Goal: Task Accomplishment & Management: Manage account settings

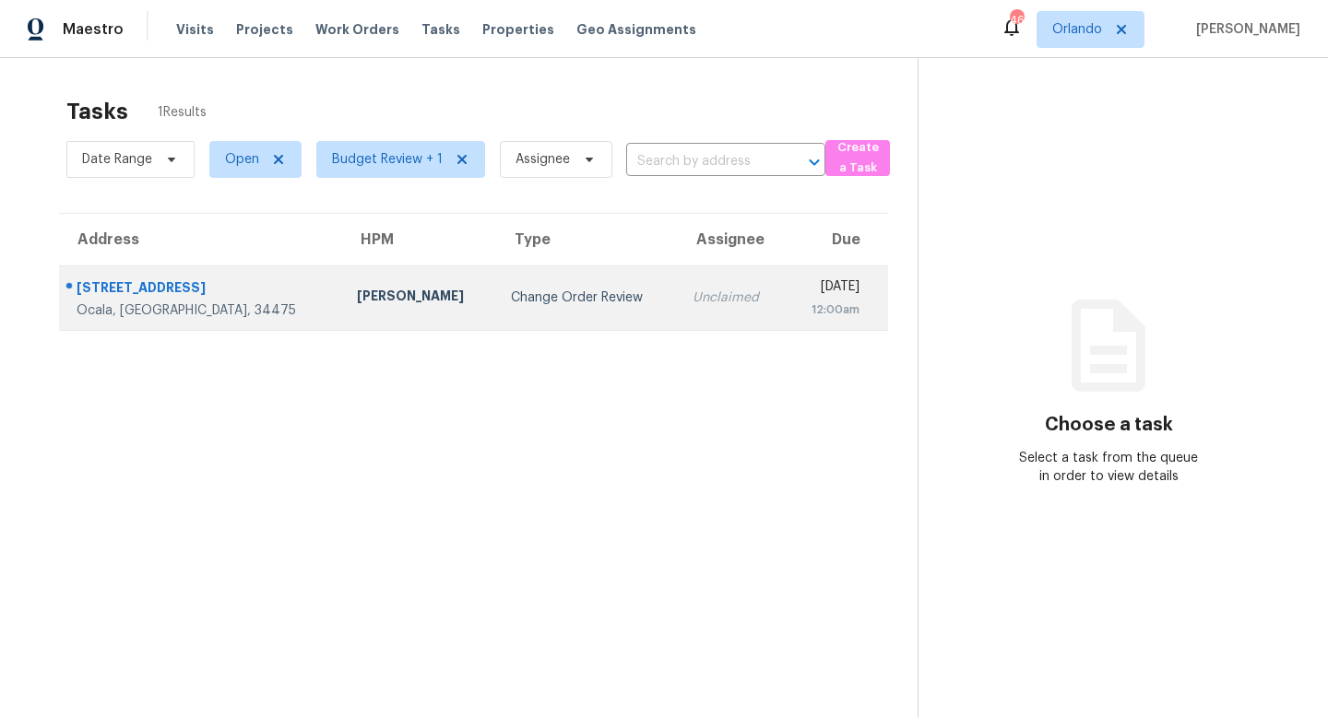
click at [511, 294] on div "Change Order Review" at bounding box center [587, 298] width 152 height 18
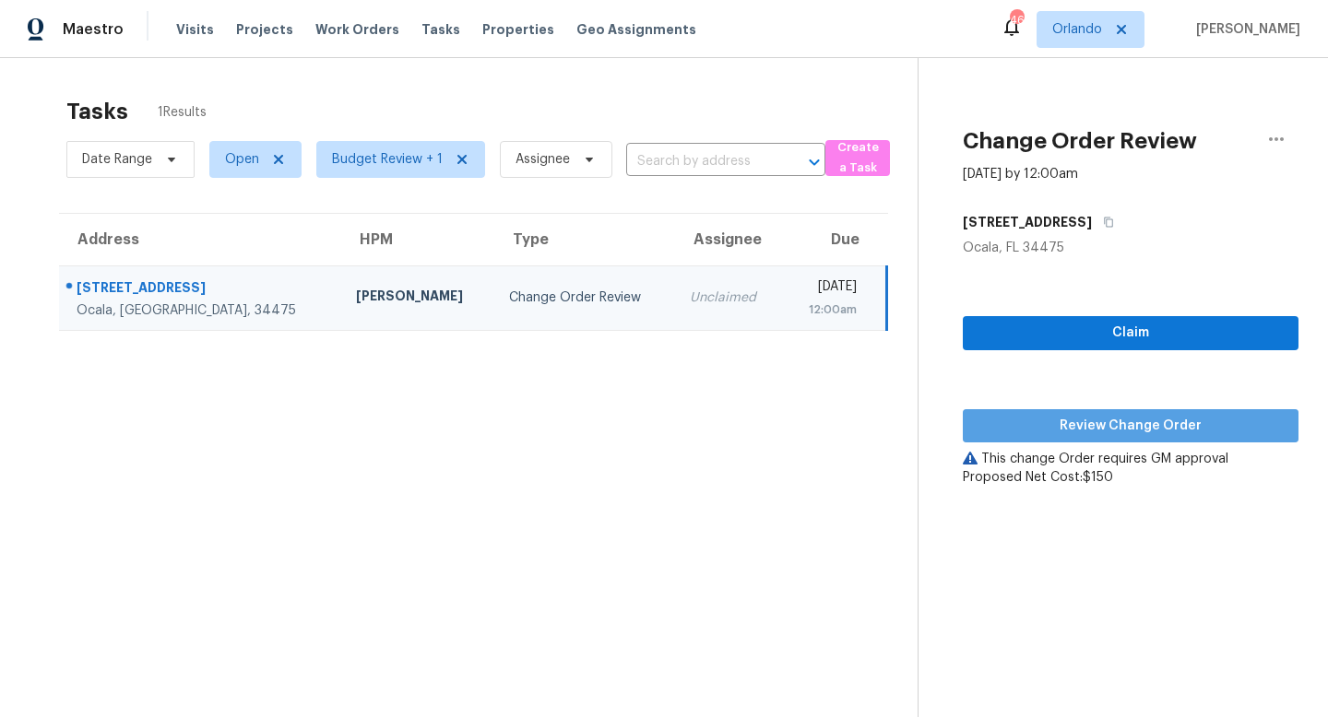
click at [1132, 425] on span "Review Change Order" at bounding box center [1131, 426] width 306 height 23
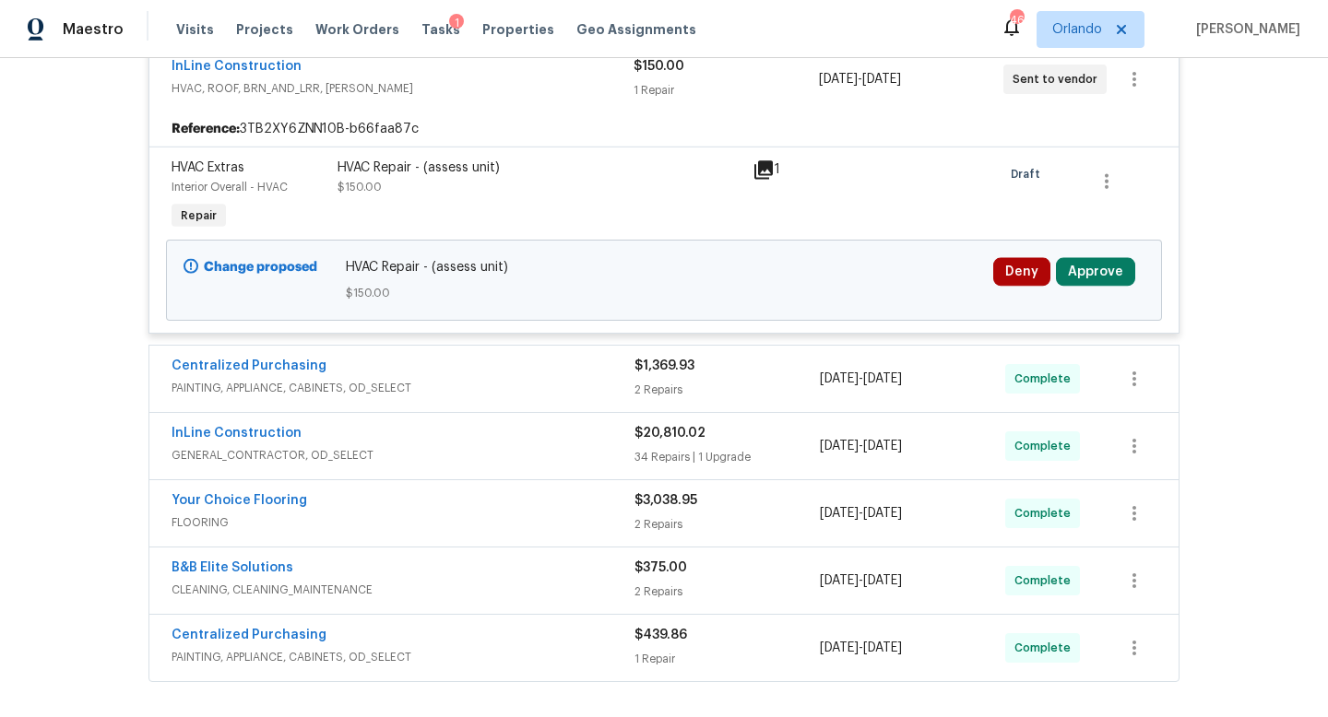
scroll to position [496, 0]
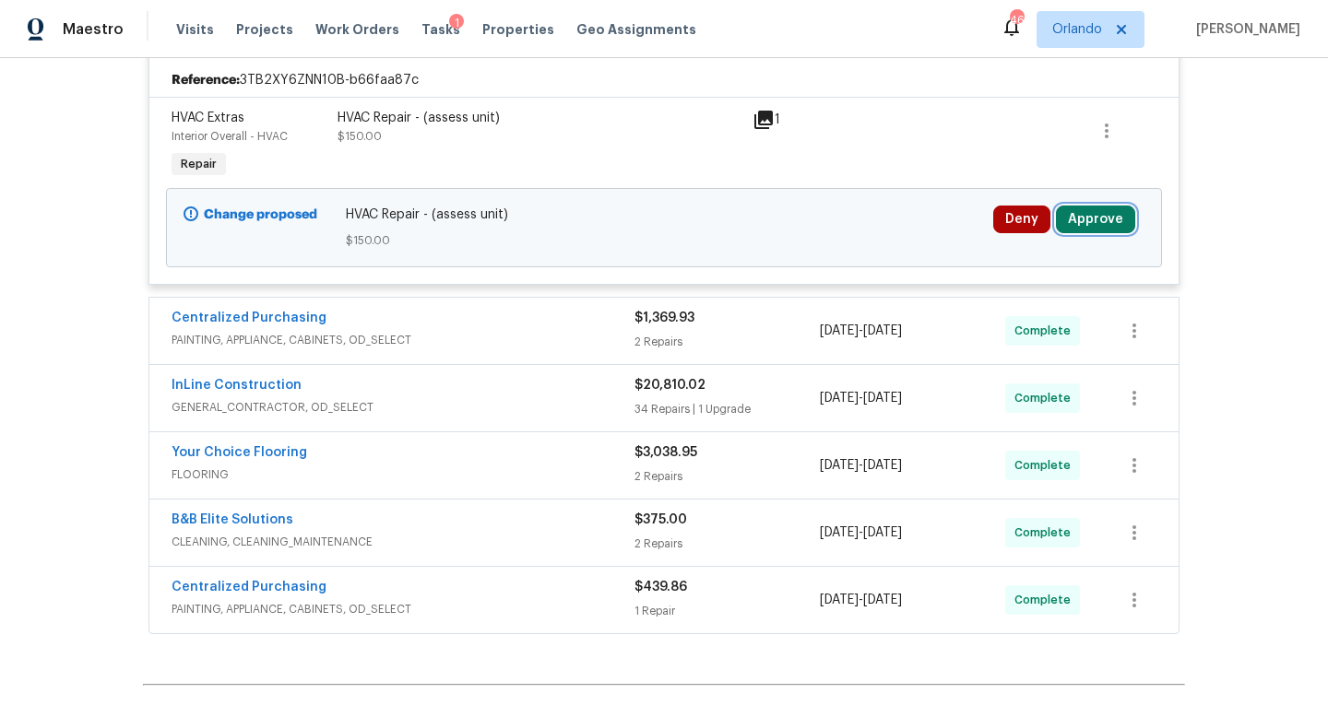
click at [1083, 219] on button "Approve" at bounding box center [1095, 220] width 79 height 28
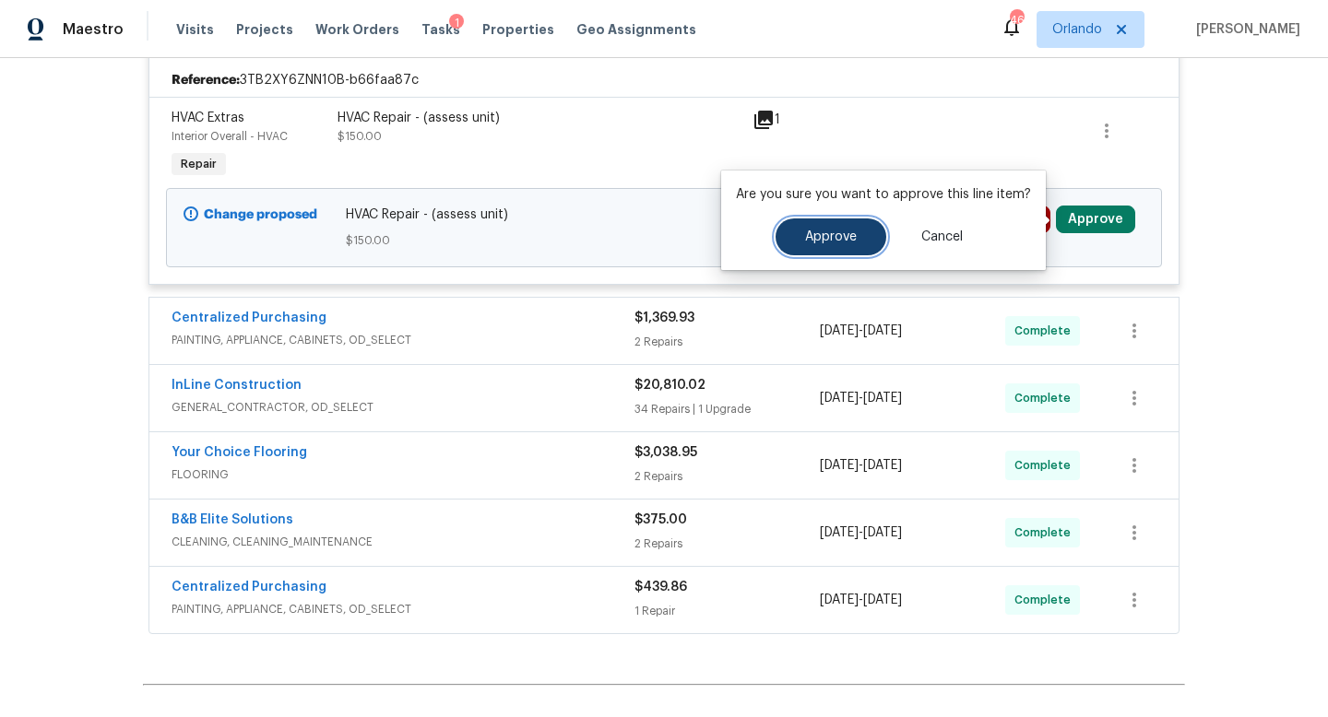
click at [826, 243] on span "Approve" at bounding box center [831, 238] width 52 height 14
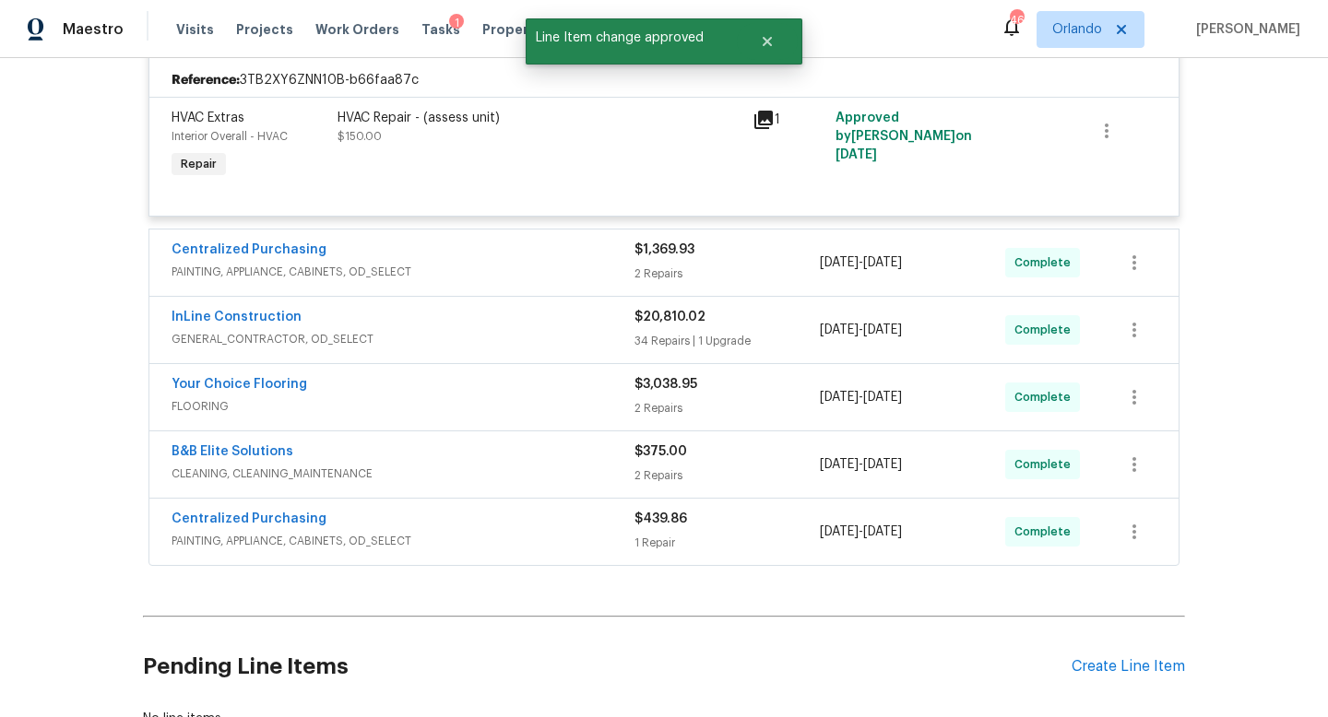
scroll to position [0, 0]
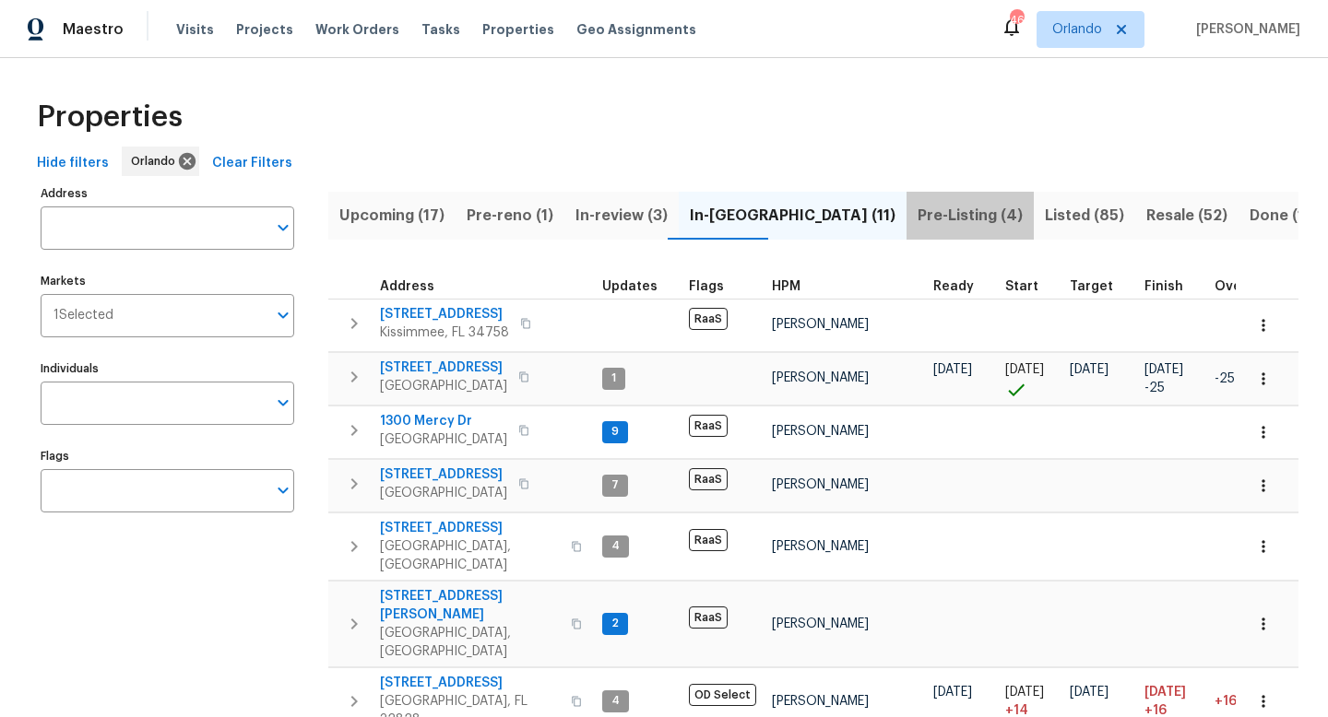
click at [918, 217] on span "Pre-Listing (4)" at bounding box center [970, 216] width 105 height 26
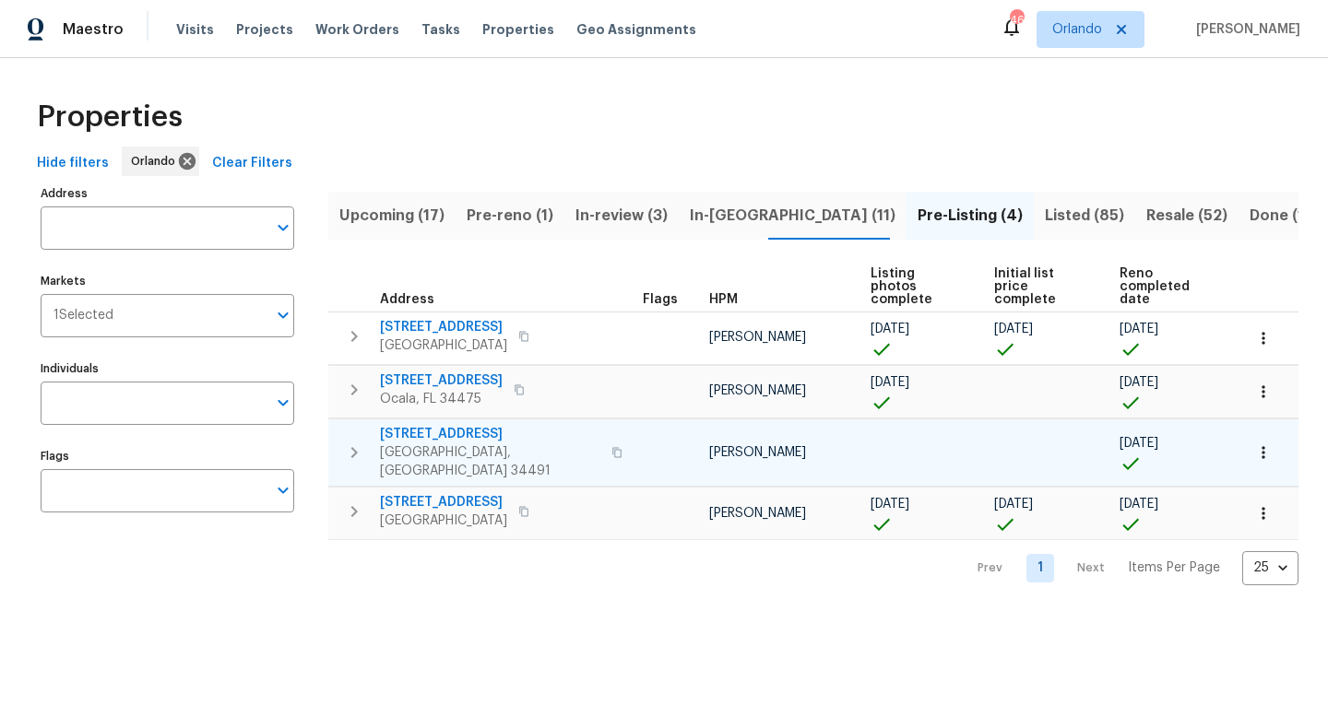
click at [407, 425] on span "9565 SE 174th Loop" at bounding box center [490, 434] width 220 height 18
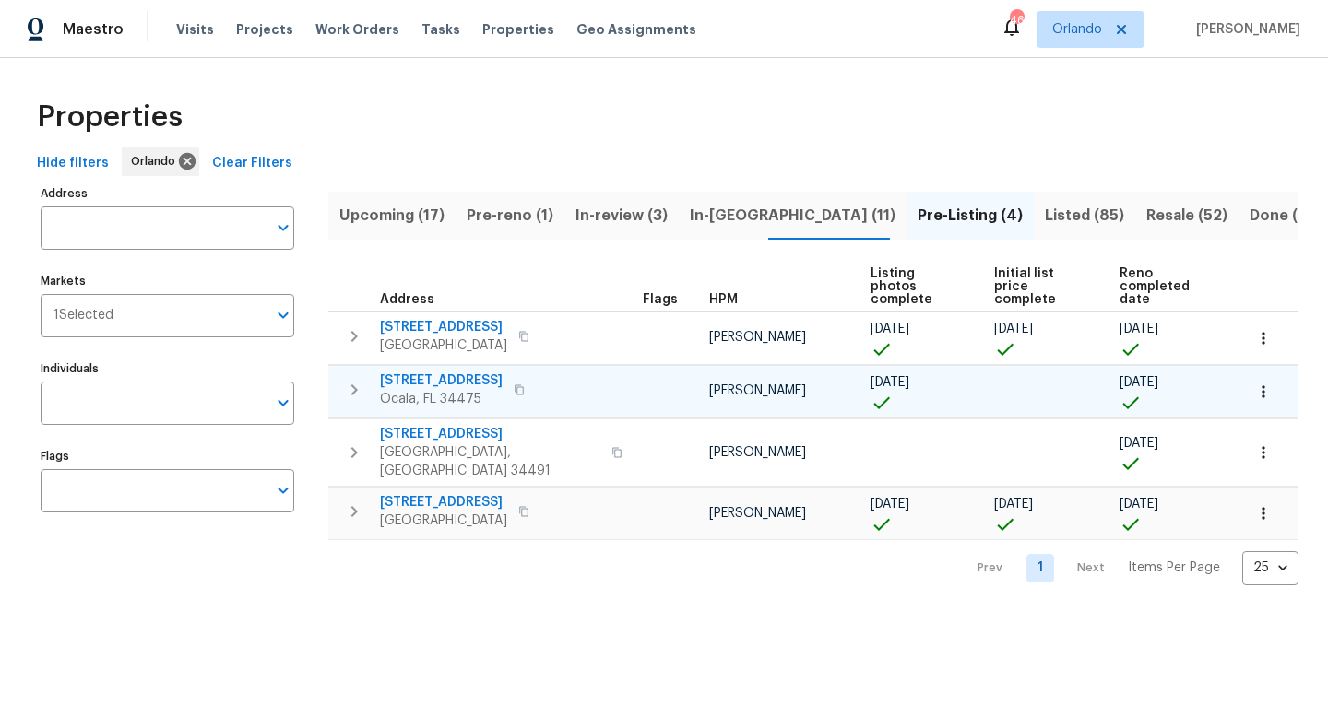
click at [359, 379] on icon "button" at bounding box center [354, 390] width 22 height 22
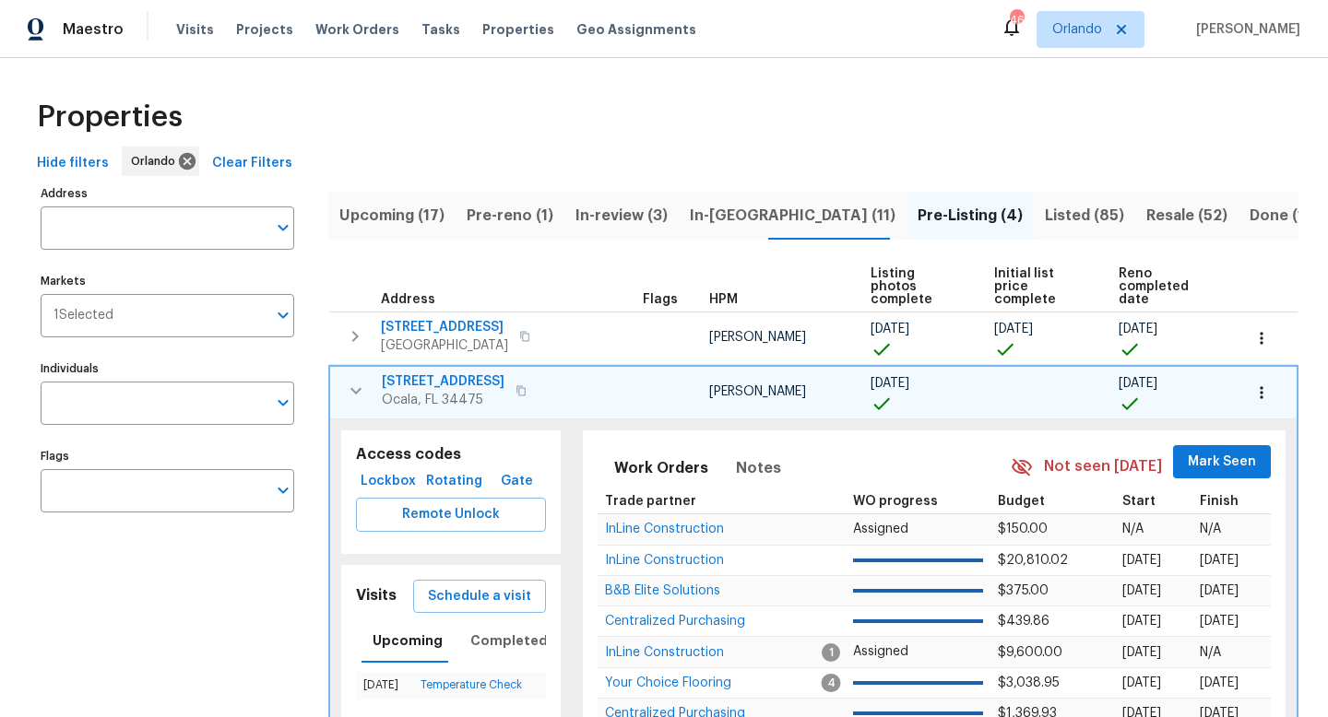
click at [453, 373] on span "6300 NW 13th Ave" at bounding box center [443, 382] width 123 height 18
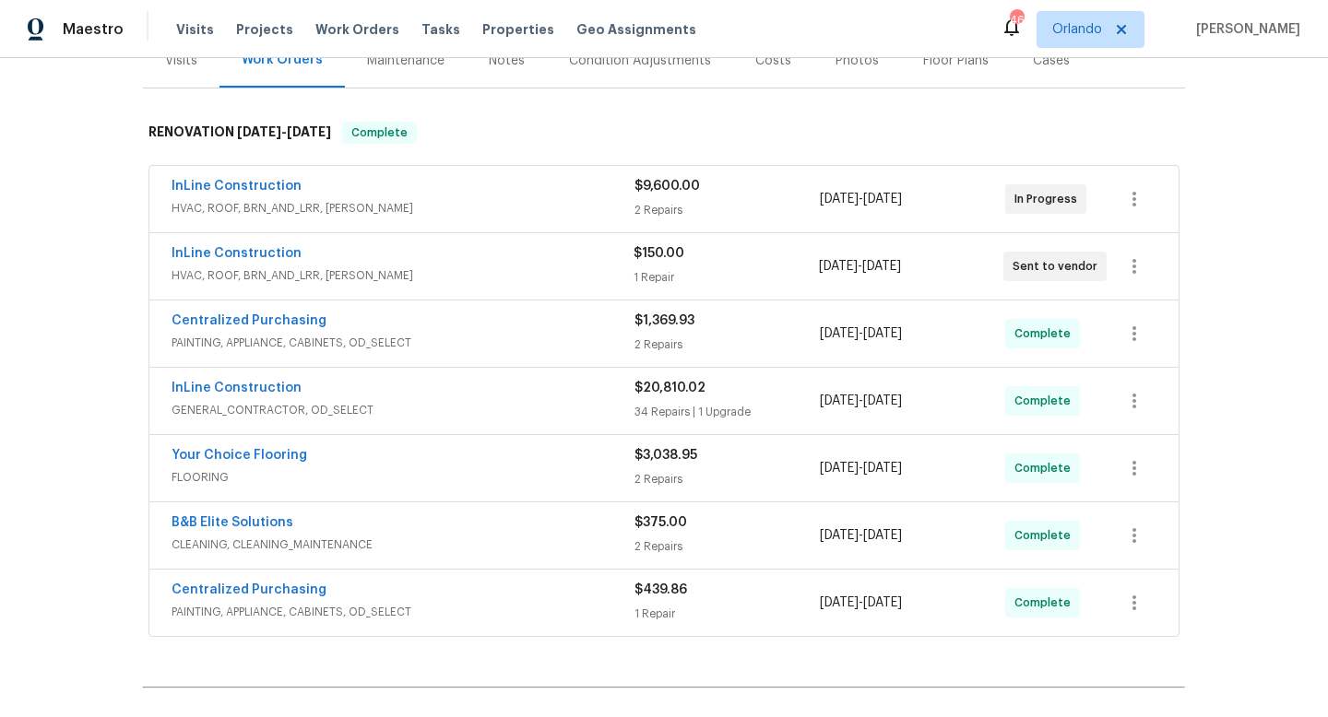
scroll to position [267, 0]
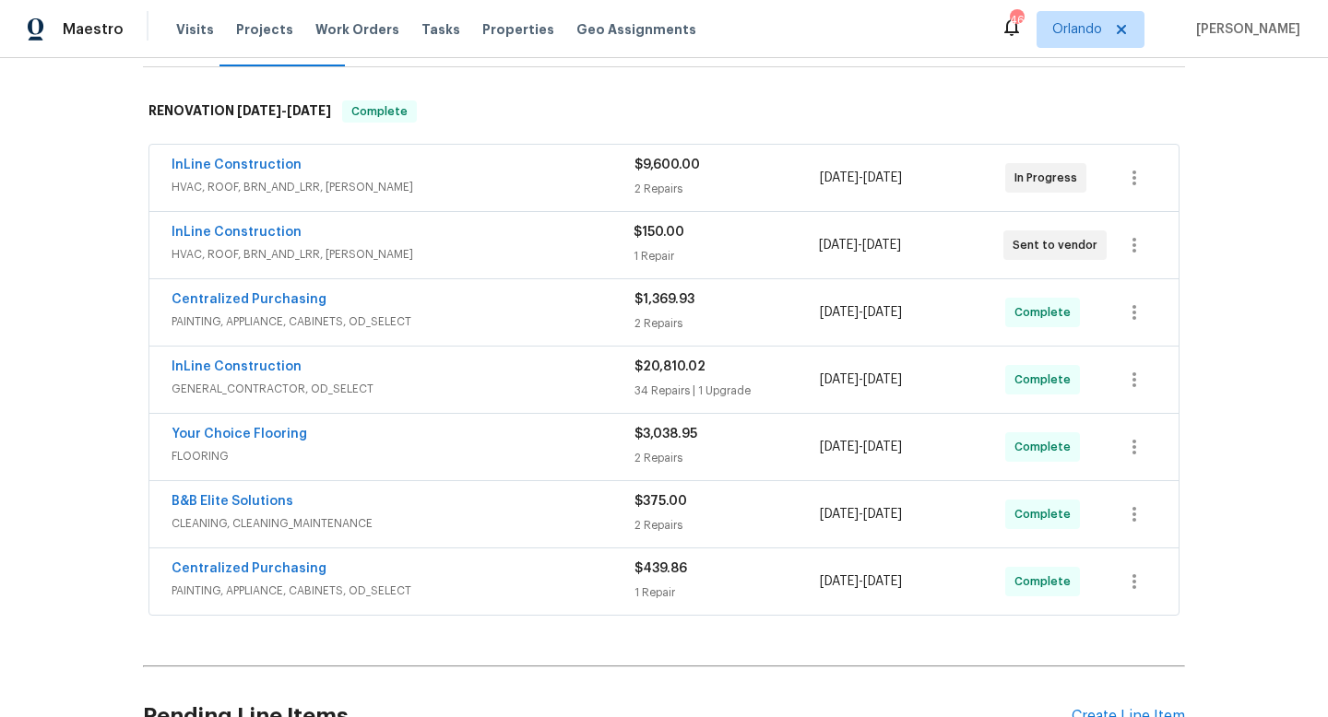
click at [527, 378] on div "InLine Construction" at bounding box center [403, 369] width 463 height 22
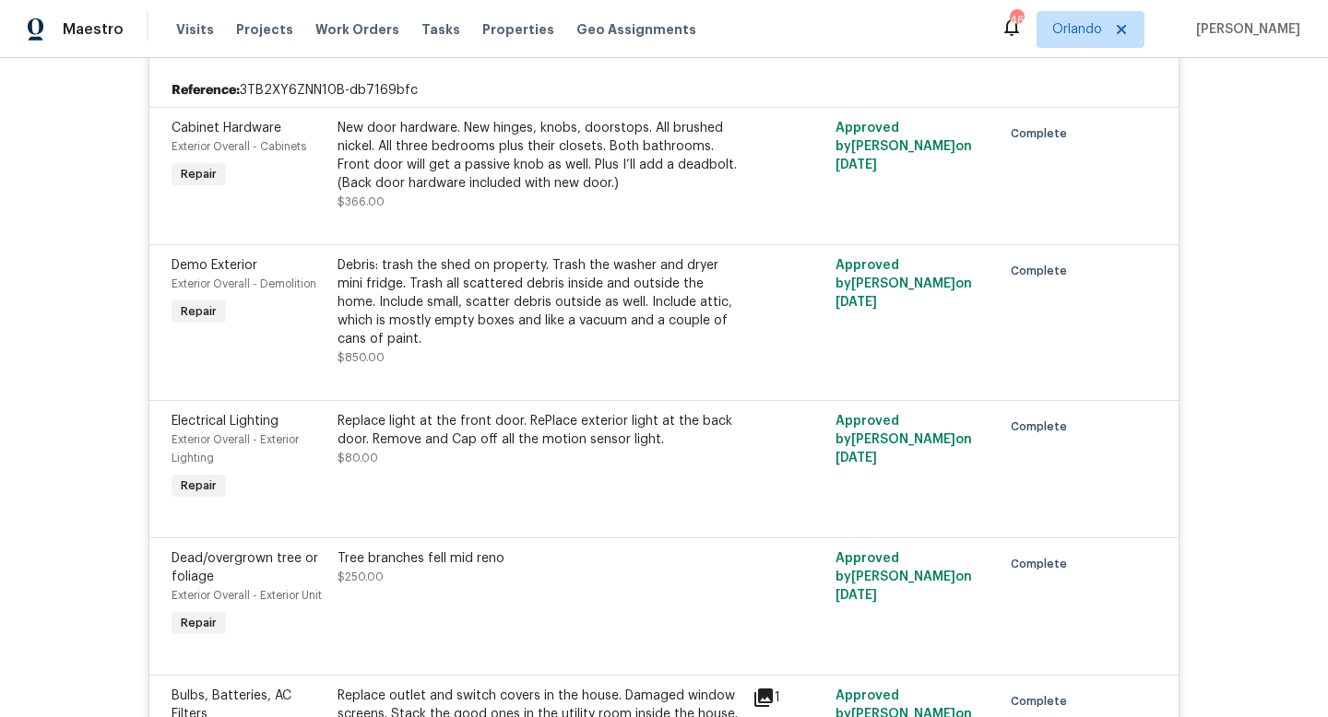
scroll to position [255, 0]
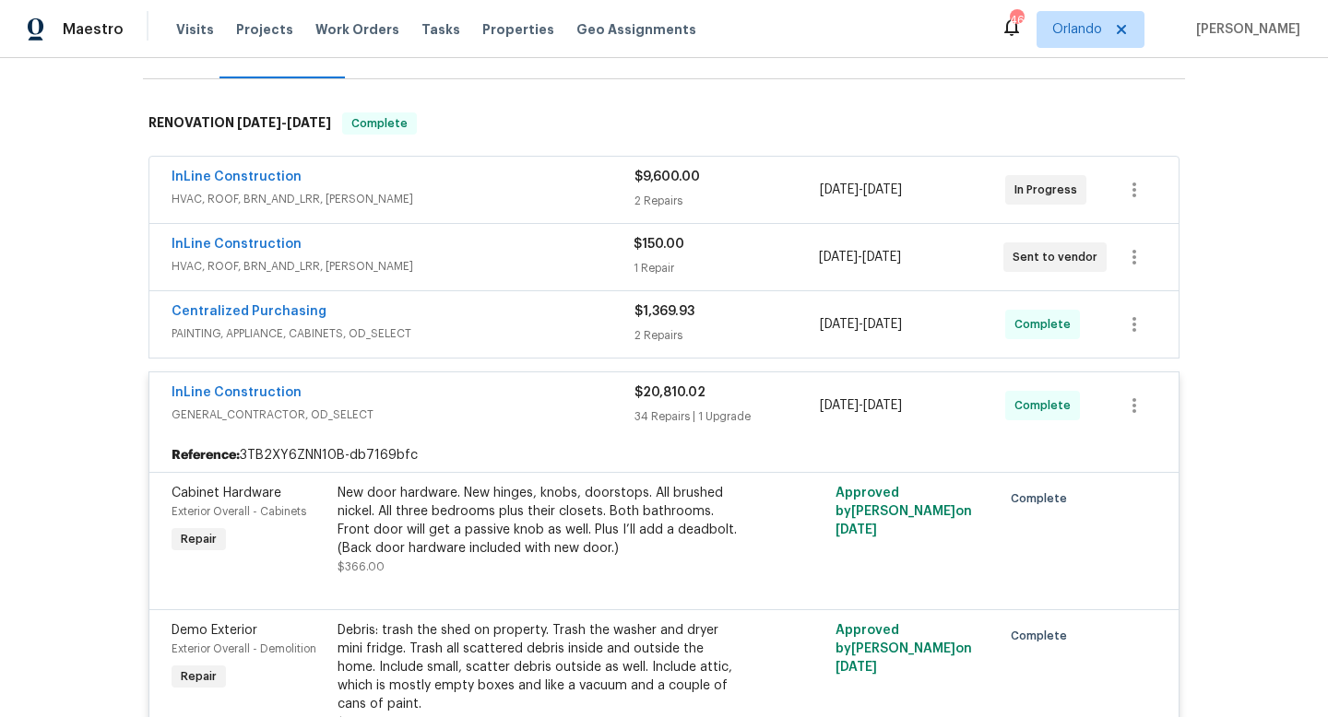
click at [468, 409] on span "GENERAL_CONTRACTOR, OD_SELECT" at bounding box center [403, 415] width 463 height 18
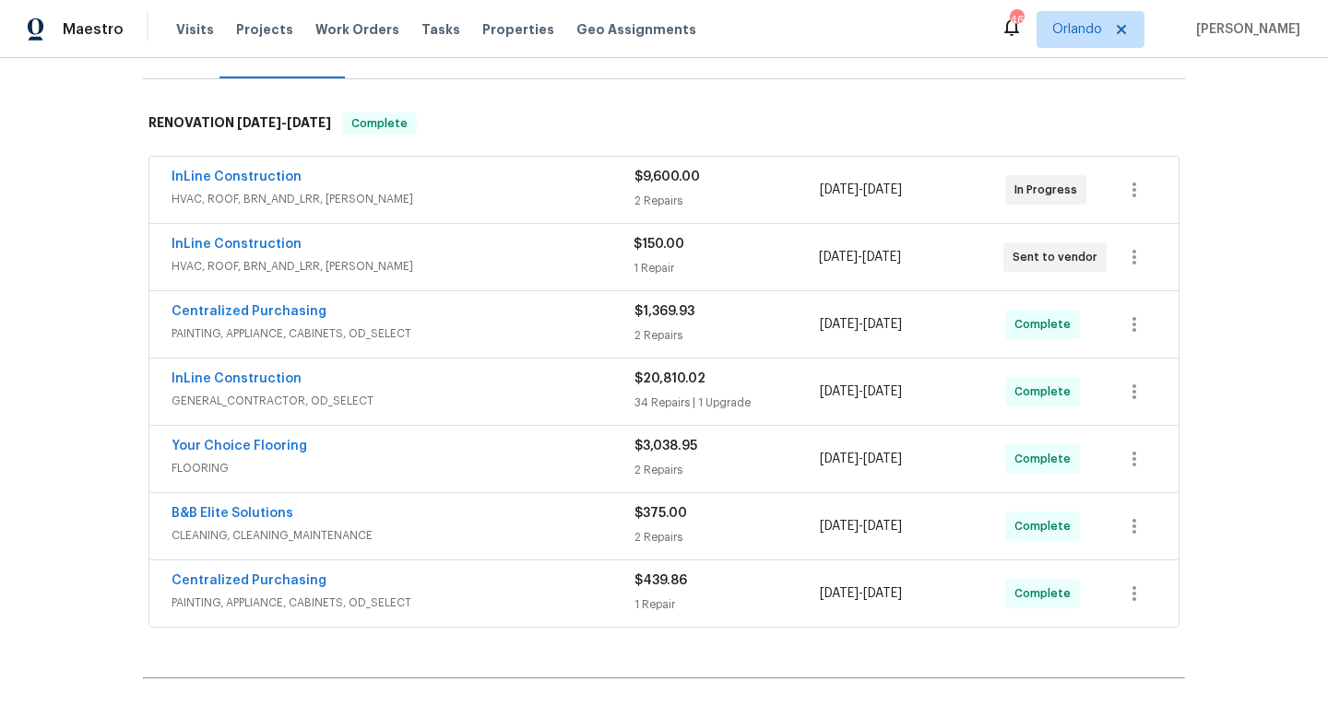
scroll to position [0, 0]
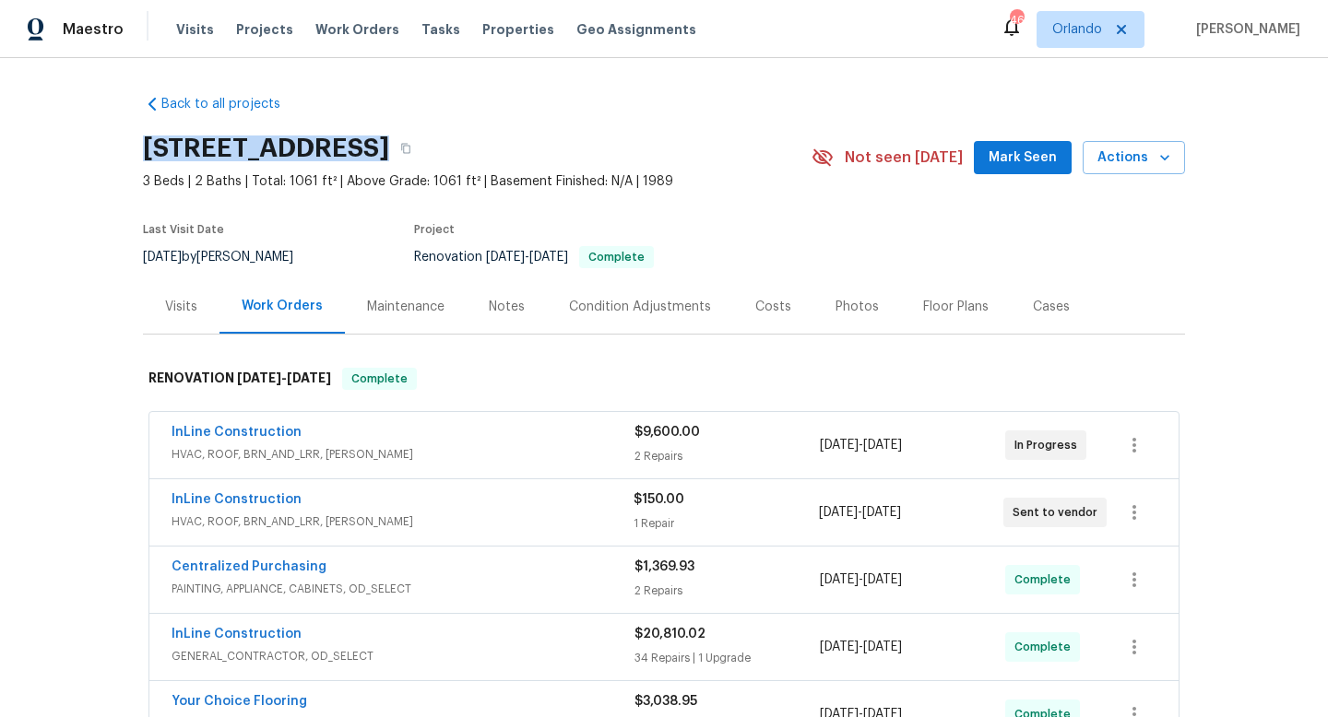
drag, startPoint x: 138, startPoint y: 150, endPoint x: 371, endPoint y: 153, distance: 232.4
click at [371, 153] on div "Back to all projects 6300 NW 13th Ave, Ocala, FL 34475 3 Beds | 2 Baths | Total…" at bounding box center [664, 387] width 1328 height 659
copy h2 "[STREET_ADDRESS]"
click at [531, 501] on div "InLine Construction" at bounding box center [403, 502] width 462 height 22
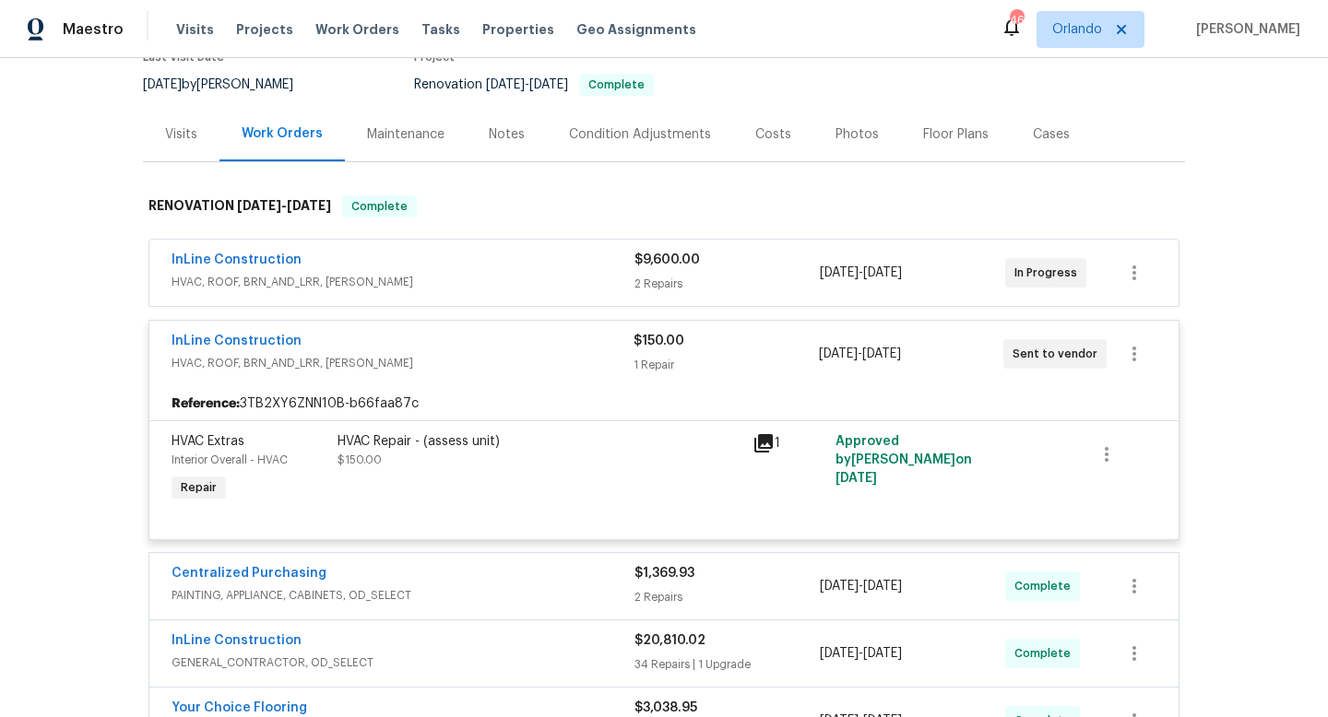
scroll to position [187, 0]
